Goal: Task Accomplishment & Management: Complete application form

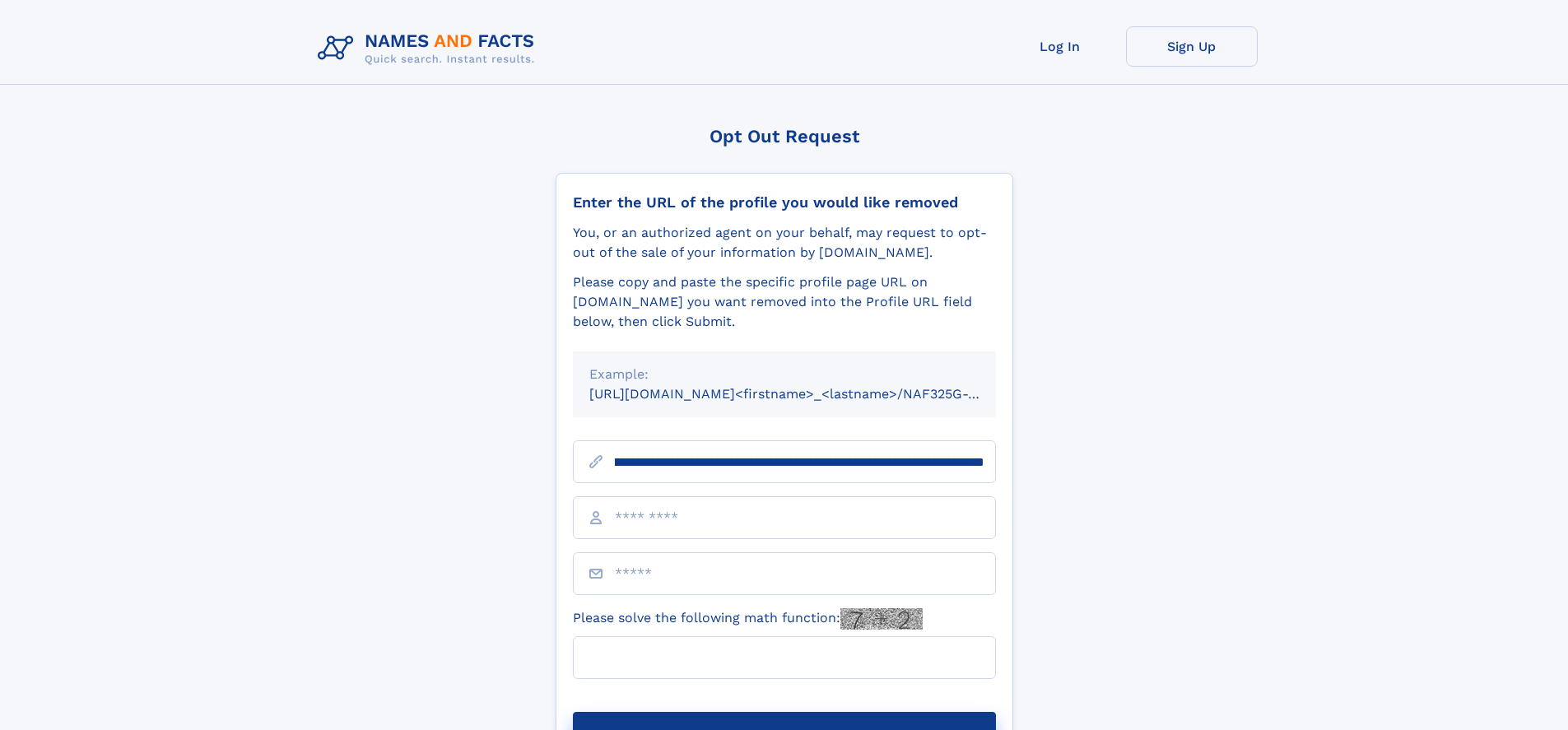
scroll to position [0, 180]
type input "**********"
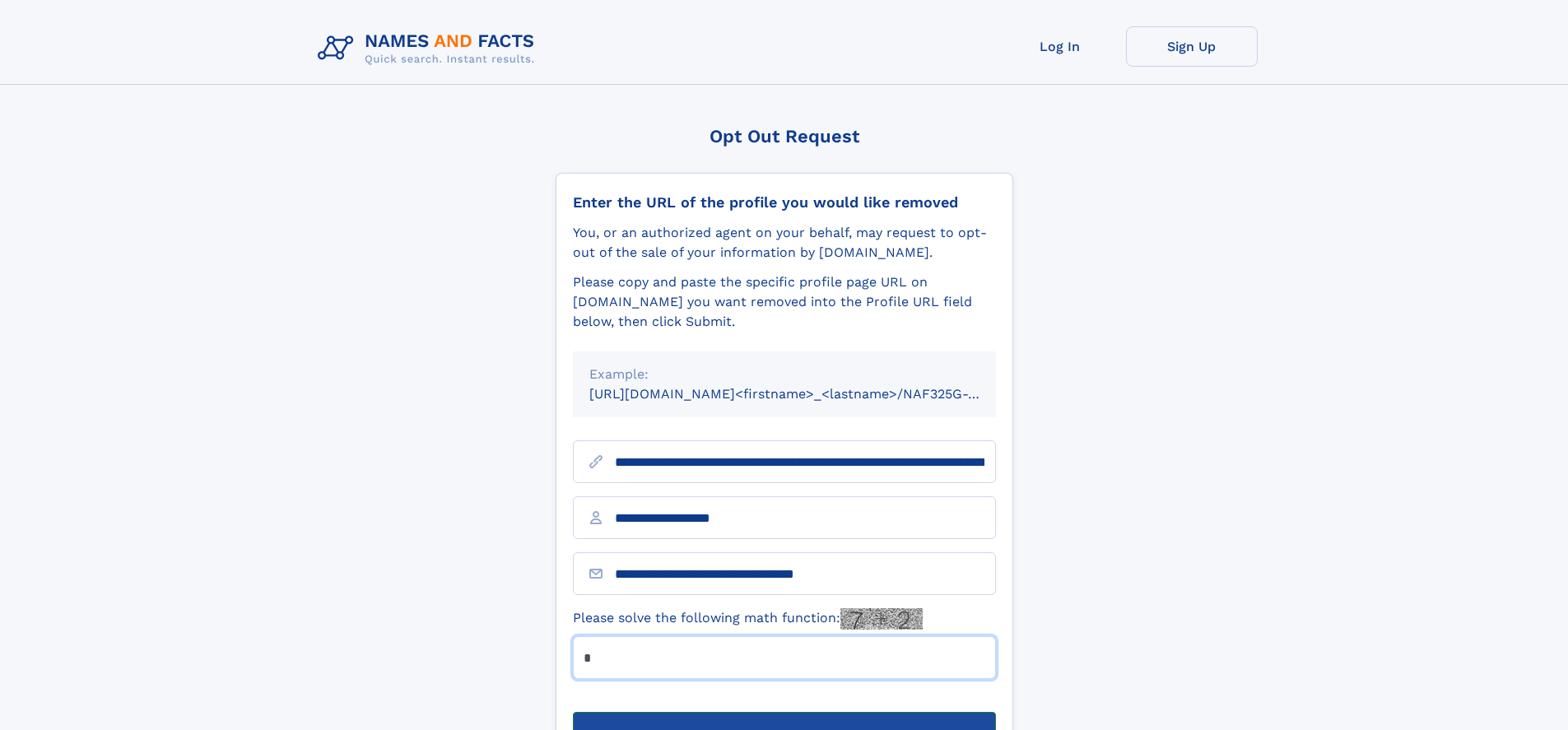
type input "*"
click at [783, 712] on button "Submit Opt Out Request" at bounding box center [784, 738] width 423 height 53
